Goal: Task Accomplishment & Management: Manage account settings

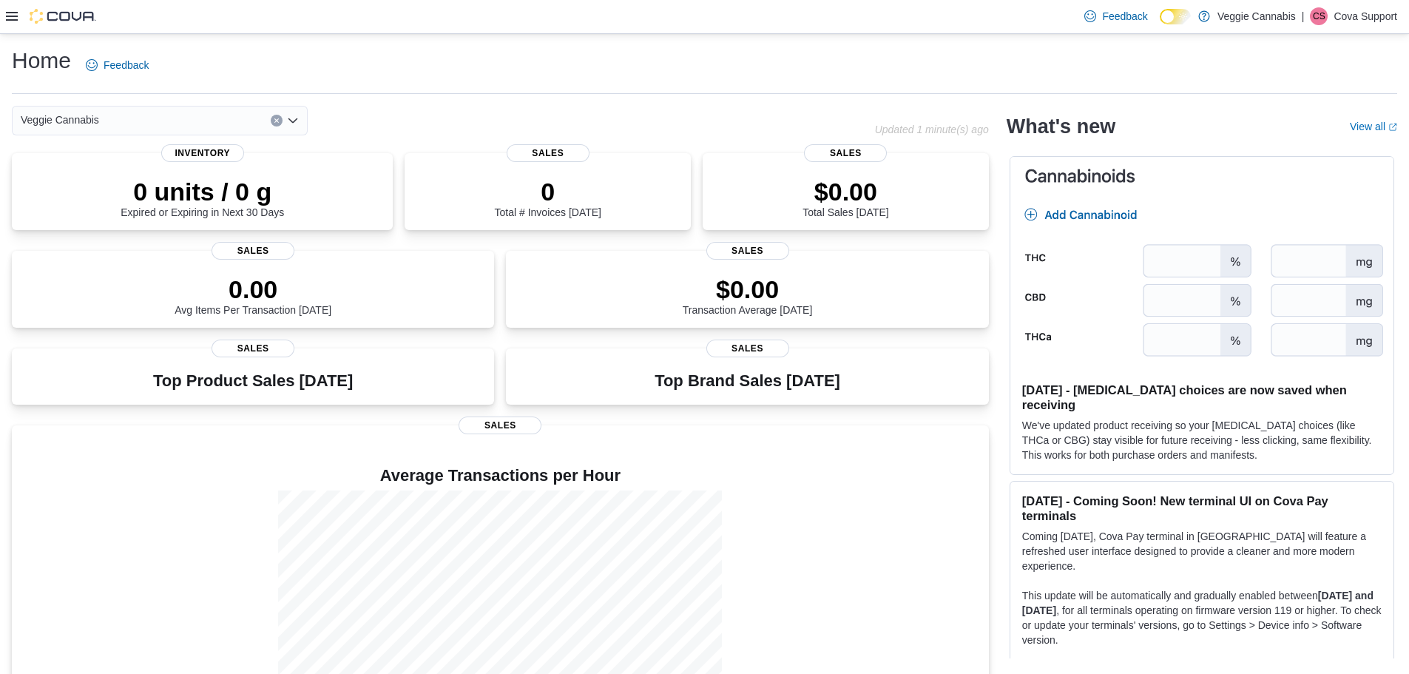
click at [8, 16] on icon at bounding box center [12, 16] width 12 height 12
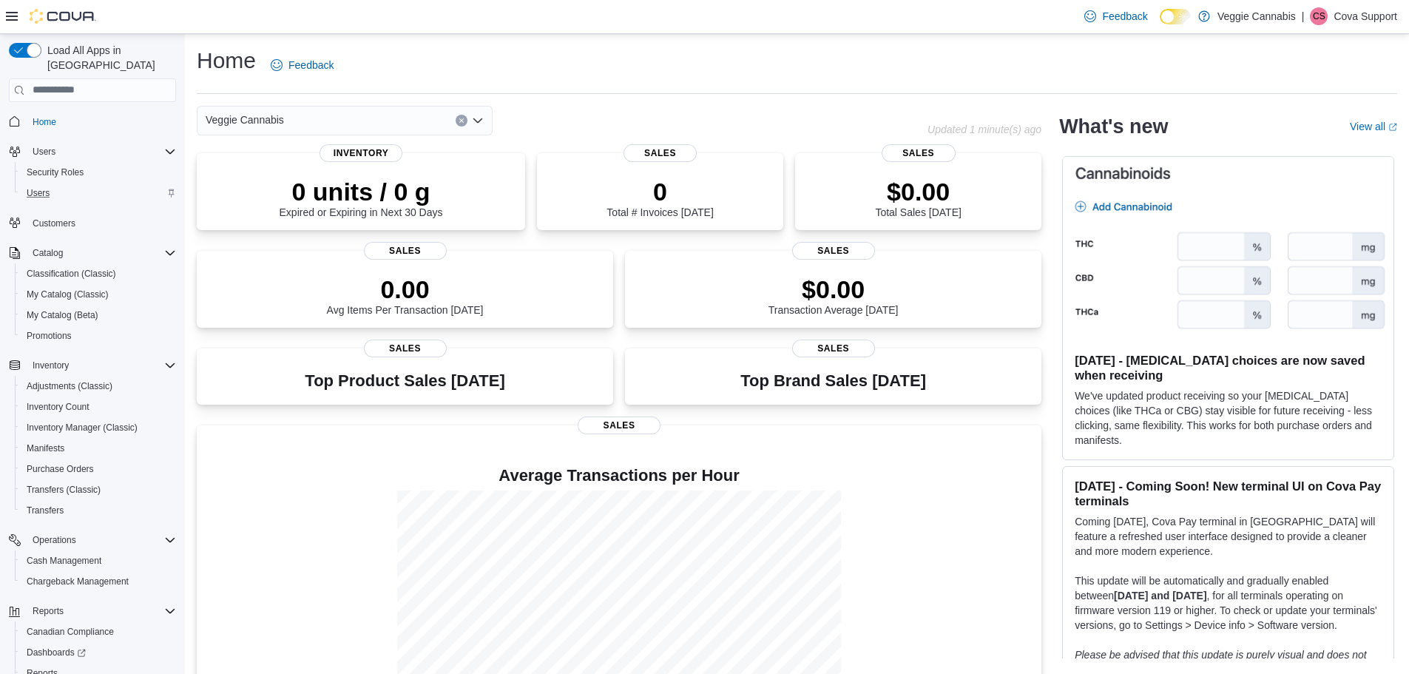
click at [56, 184] on div "Users" at bounding box center [98, 193] width 155 height 18
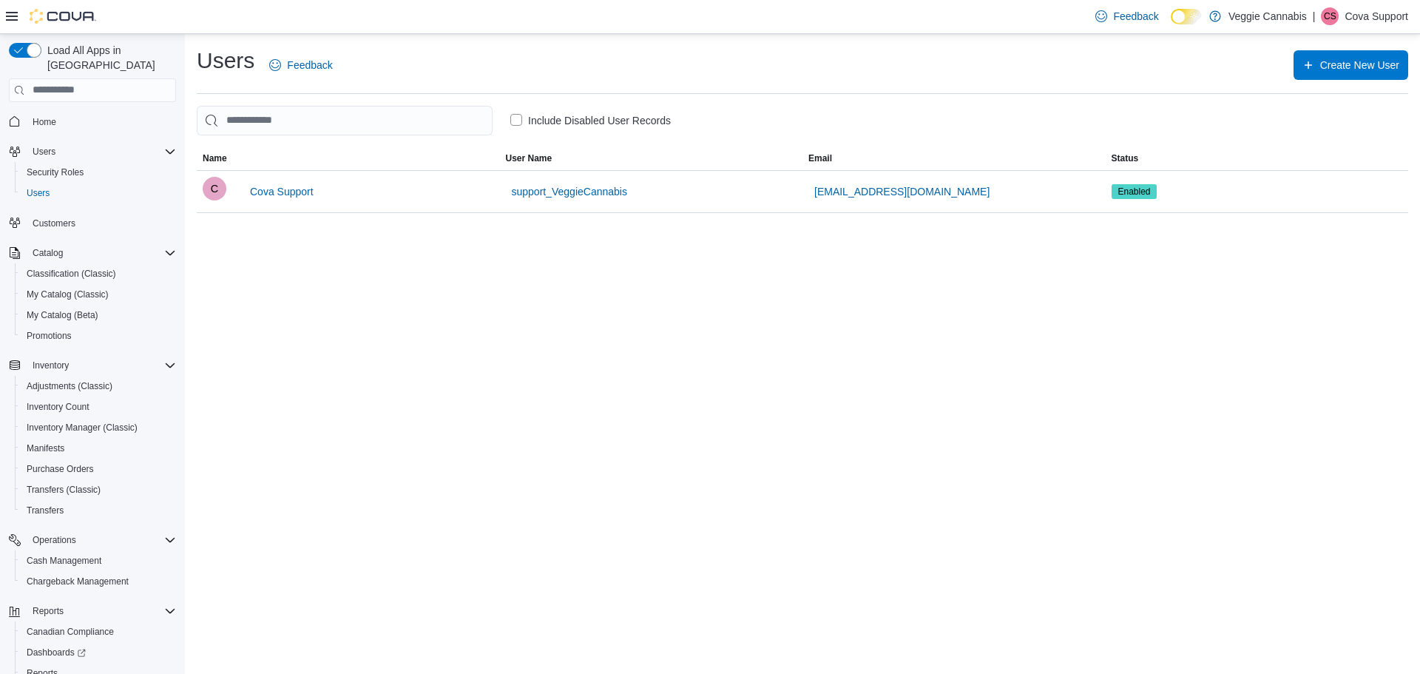
click at [1363, 20] on p "Cova Support" at bounding box center [1376, 16] width 64 height 18
click at [1338, 44] on span "Change Password" at bounding box center [1335, 48] width 84 height 15
click at [1299, 146] on span "Sign Out" at bounding box center [1313, 144] width 40 height 15
